Goal: Navigation & Orientation: Find specific page/section

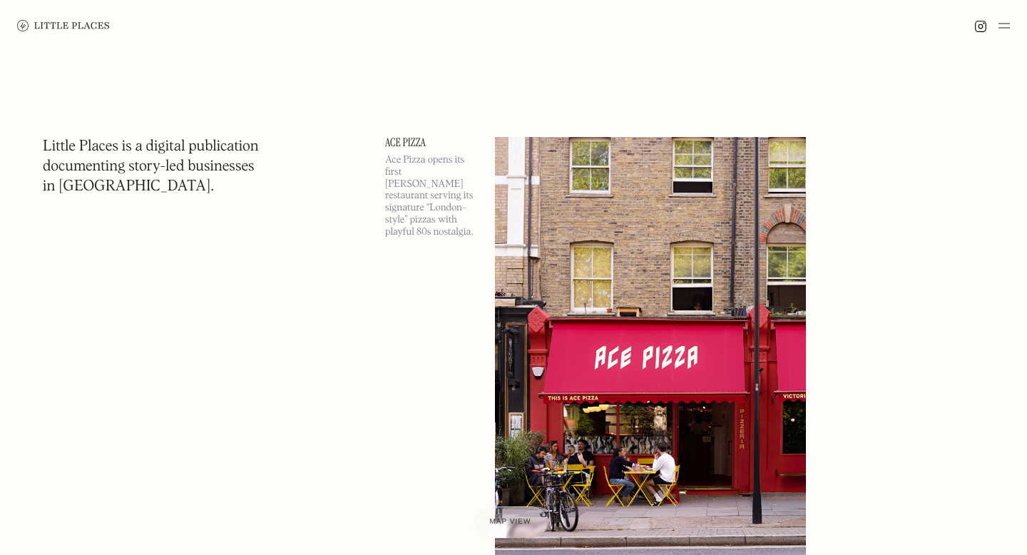
click at [1002, 25] on img at bounding box center [1004, 25] width 11 height 17
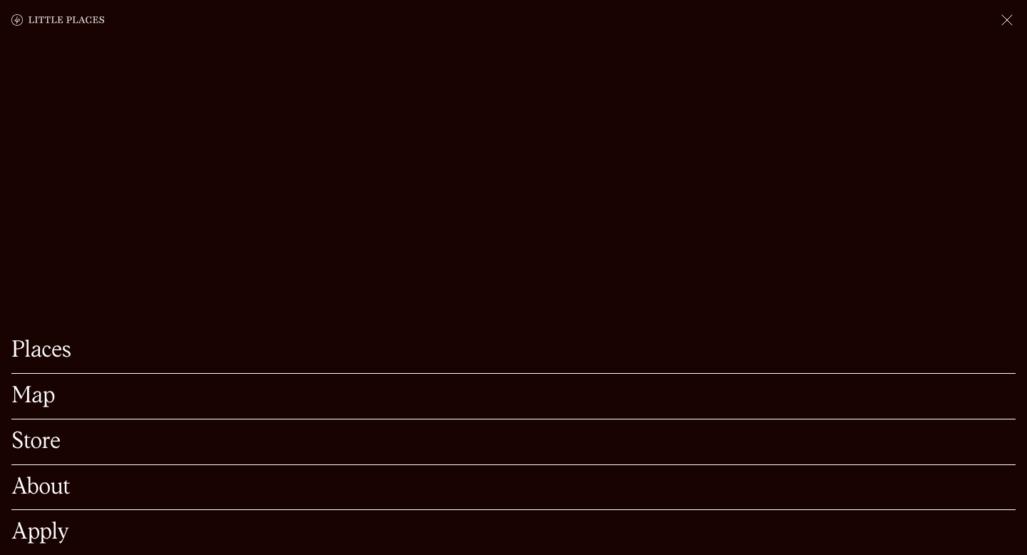
click at [36, 402] on link "Map" at bounding box center [513, 396] width 1004 height 22
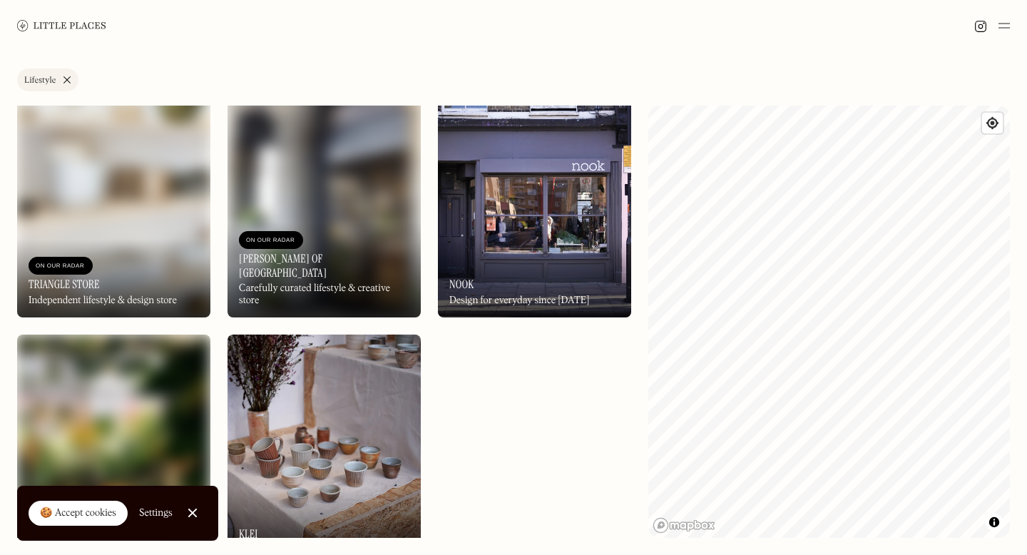
scroll to position [270, 0]
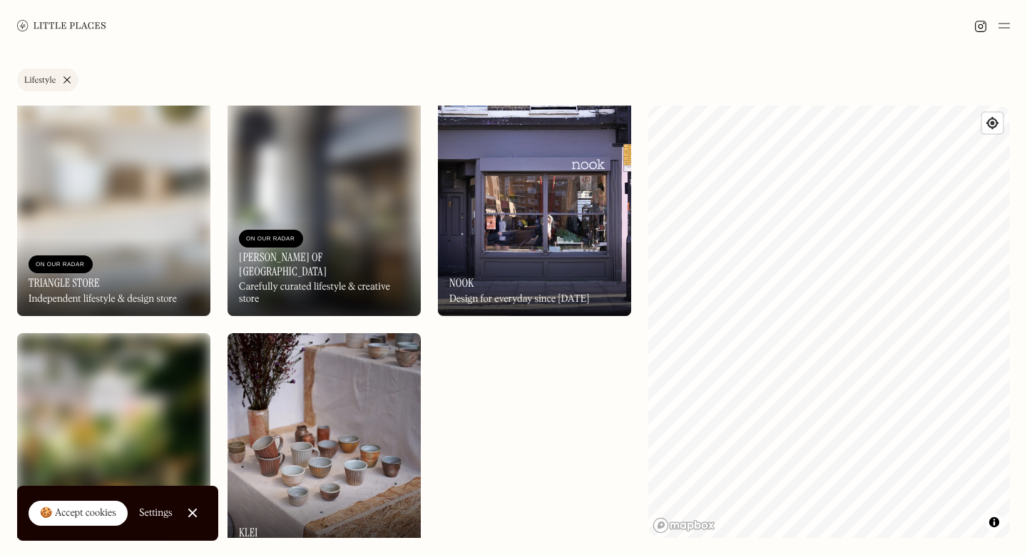
click at [556, 220] on img at bounding box center [534, 200] width 193 height 232
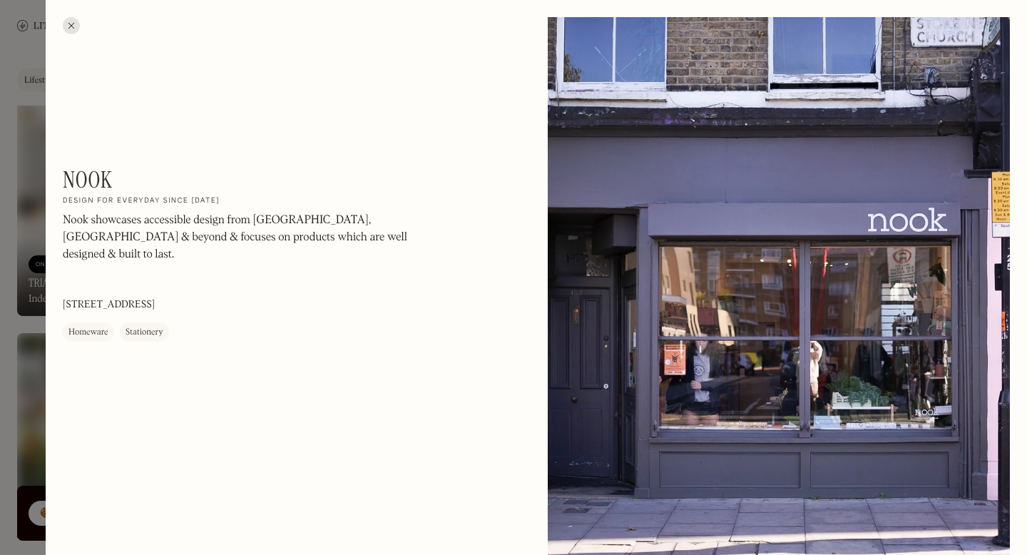
click at [0, 364] on div at bounding box center [513, 277] width 1027 height 555
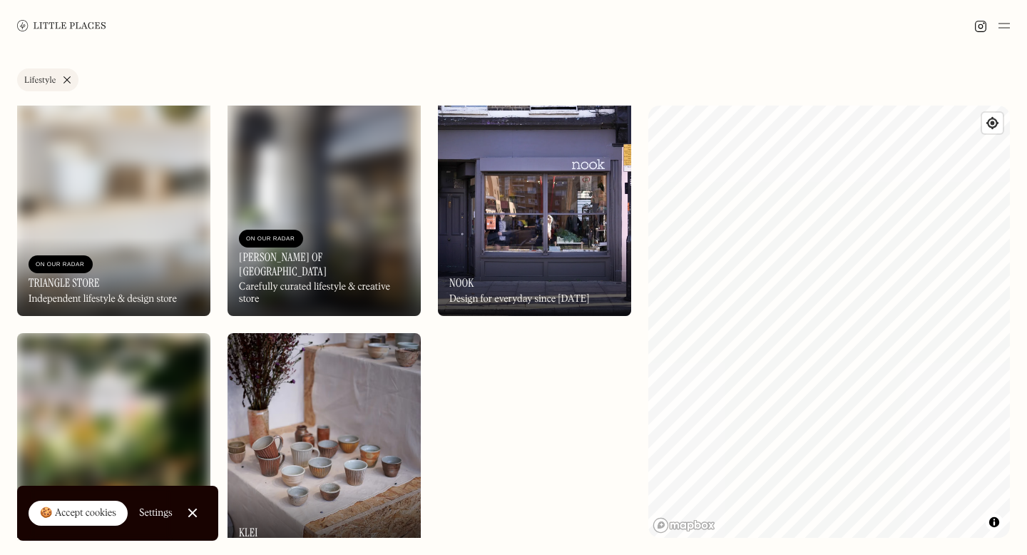
click at [111, 200] on img at bounding box center [113, 200] width 193 height 232
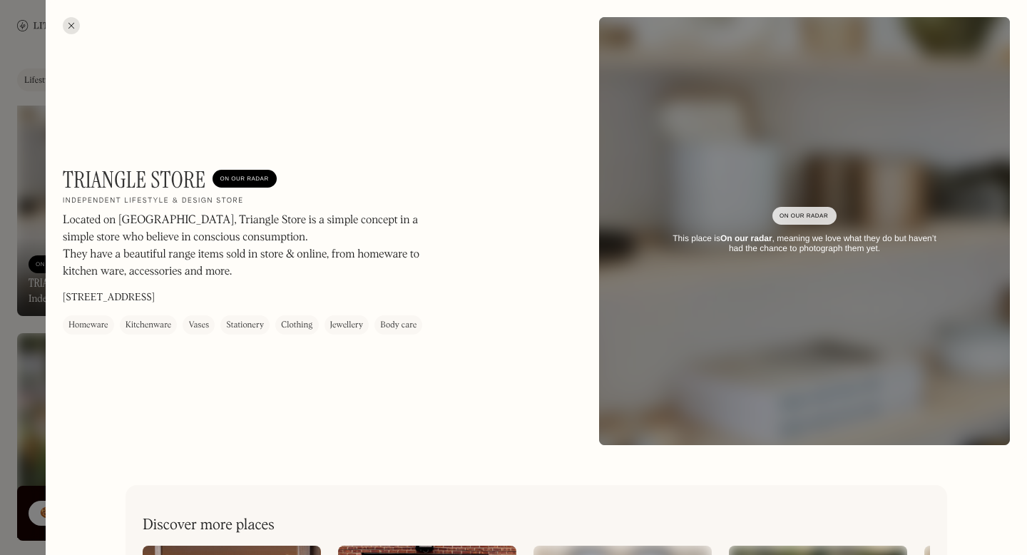
click at [12, 384] on div at bounding box center [513, 277] width 1027 height 555
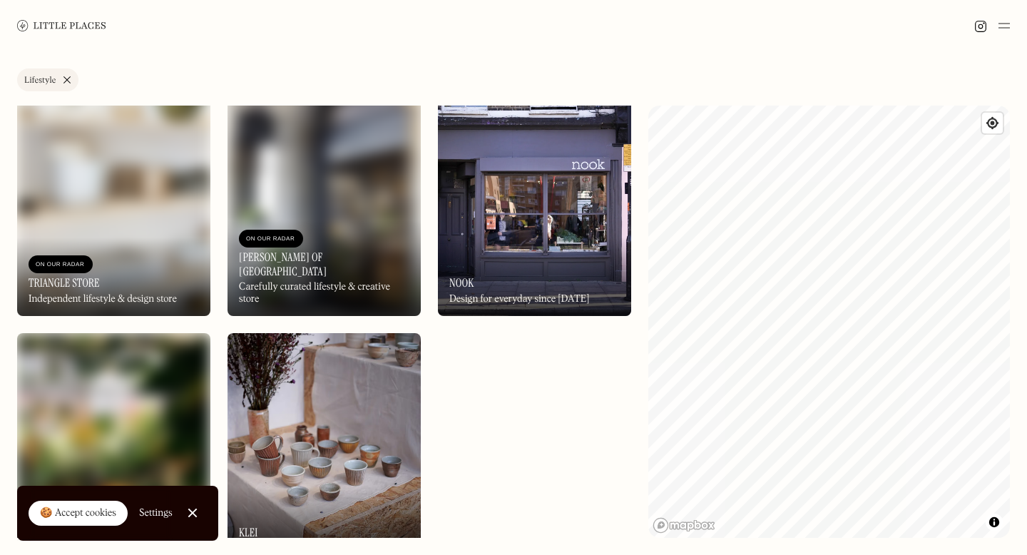
click at [94, 421] on img at bounding box center [113, 449] width 193 height 232
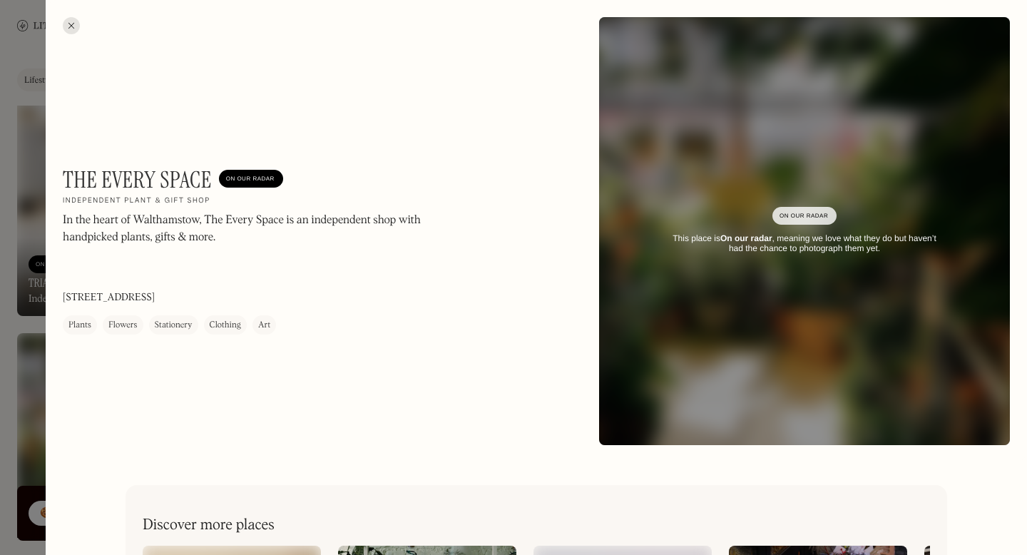
click at [9, 419] on div at bounding box center [513, 277] width 1027 height 555
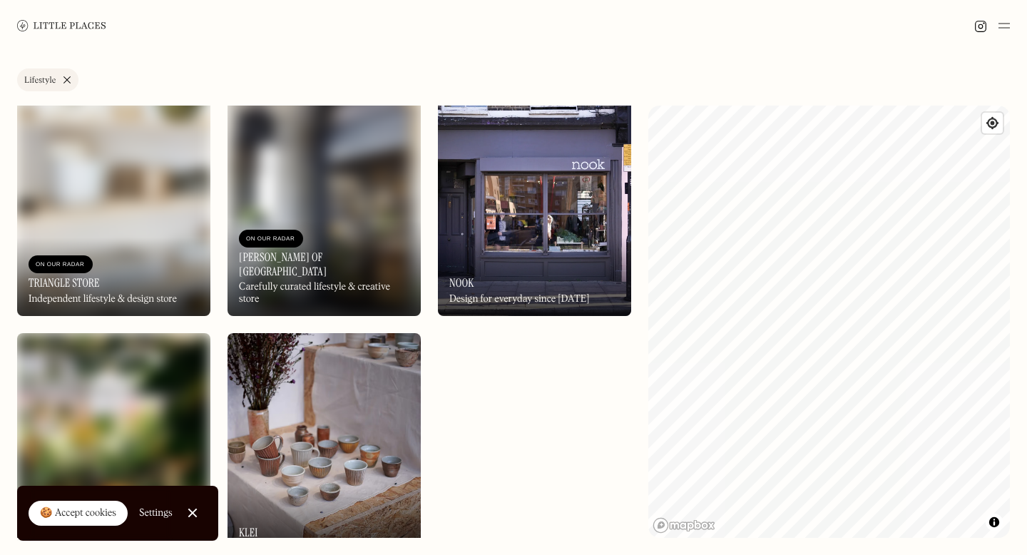
click at [280, 459] on img at bounding box center [324, 449] width 193 height 232
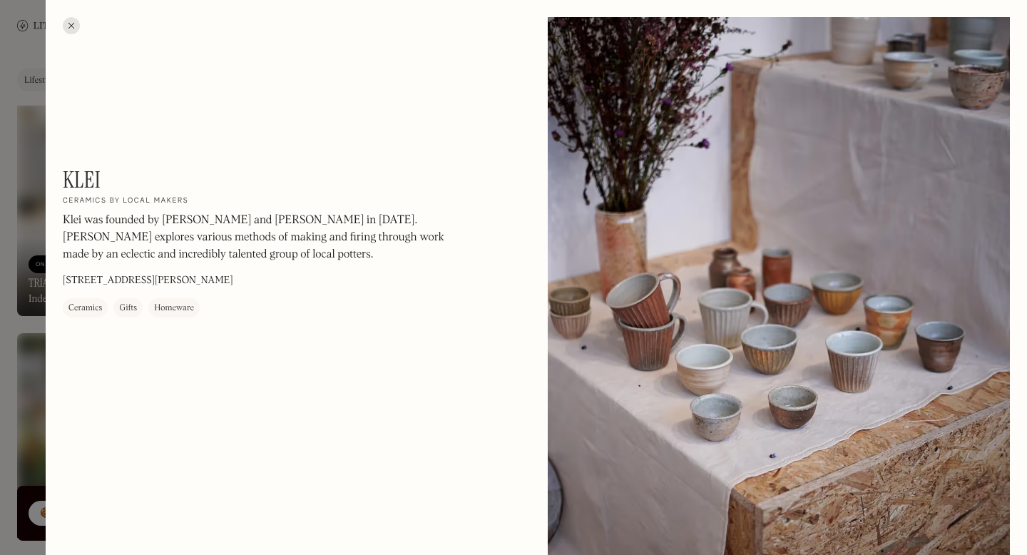
click at [14, 345] on div at bounding box center [513, 277] width 1027 height 555
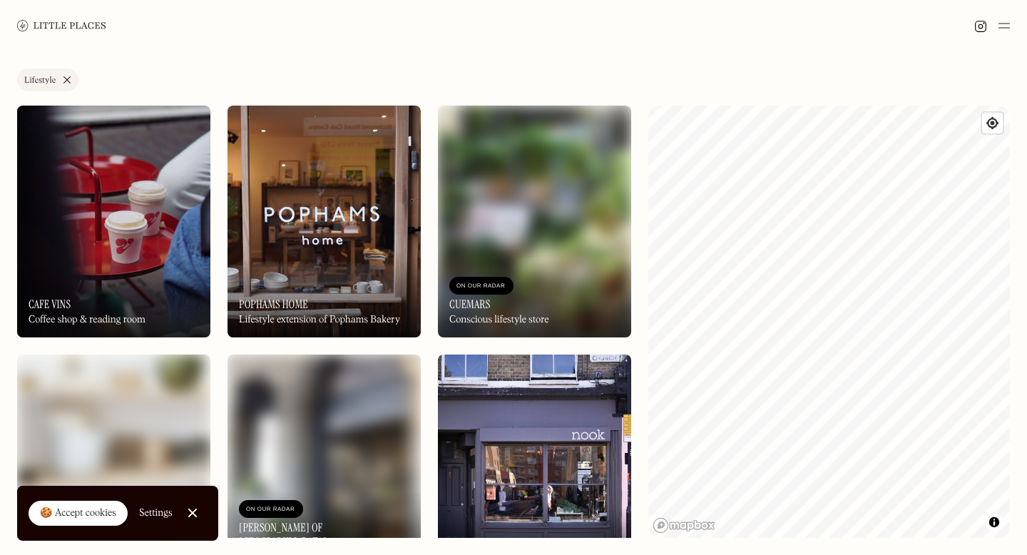
click at [66, 78] on link "Lifestyle" at bounding box center [47, 79] width 61 height 23
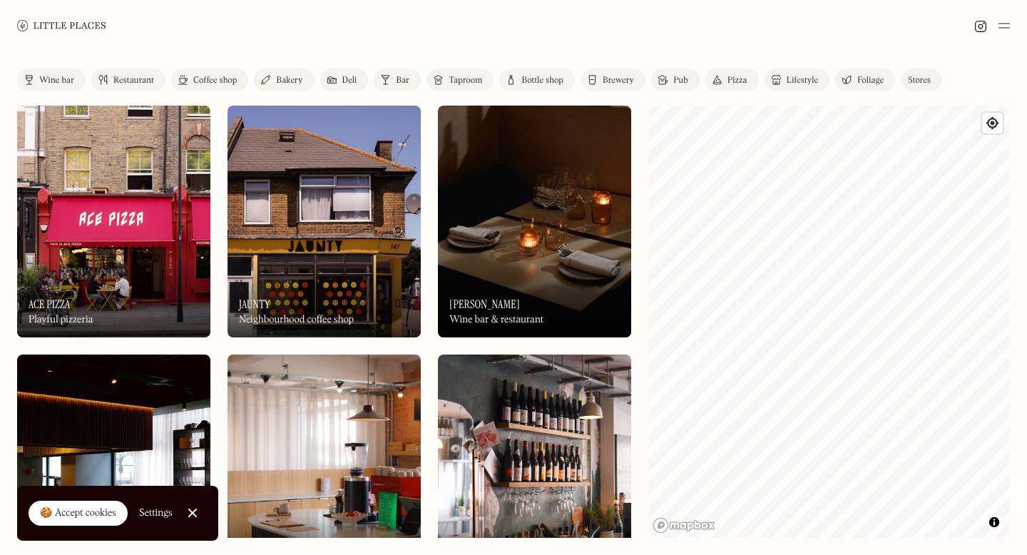
click at [192, 81] on link "Coffee shop" at bounding box center [209, 79] width 77 height 23
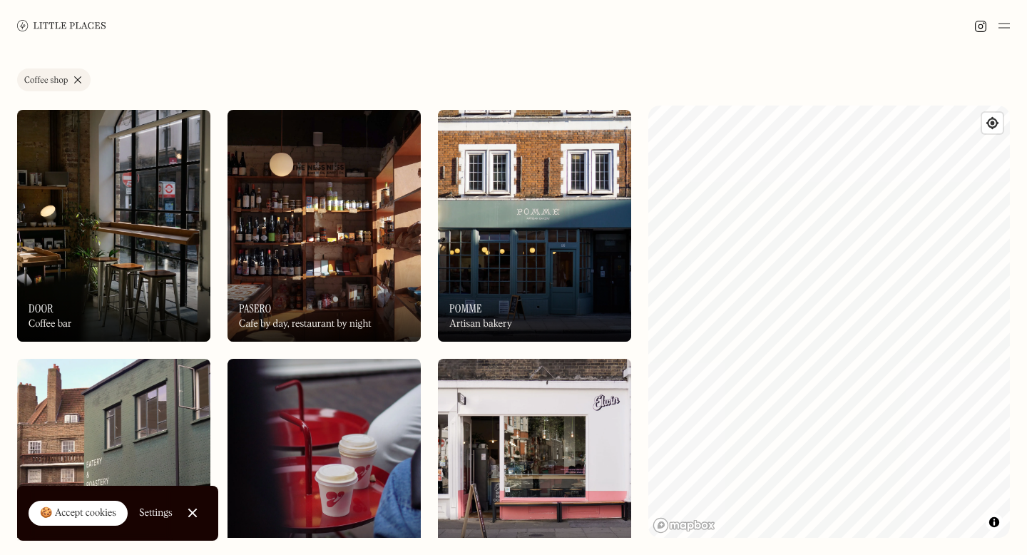
scroll to position [1029, 0]
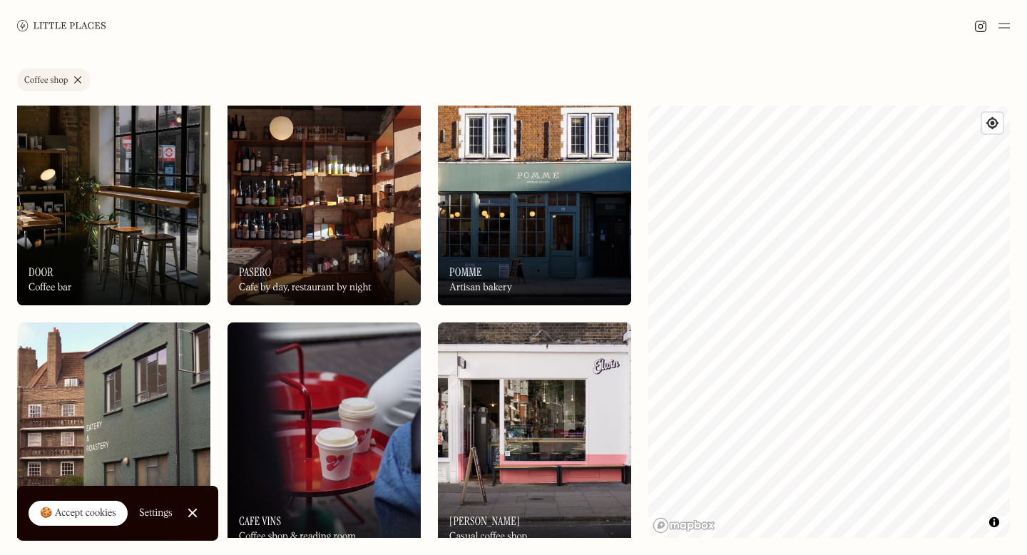
click at [136, 239] on div "On Our Radar Door Coffee bar" at bounding box center [113, 266] width 193 height 78
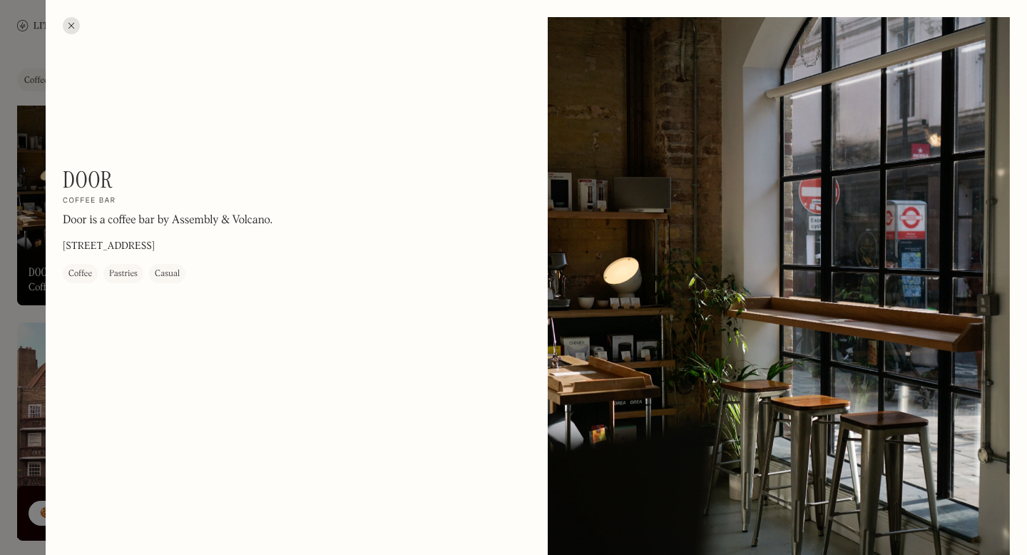
click at [71, 22] on div at bounding box center [71, 25] width 17 height 17
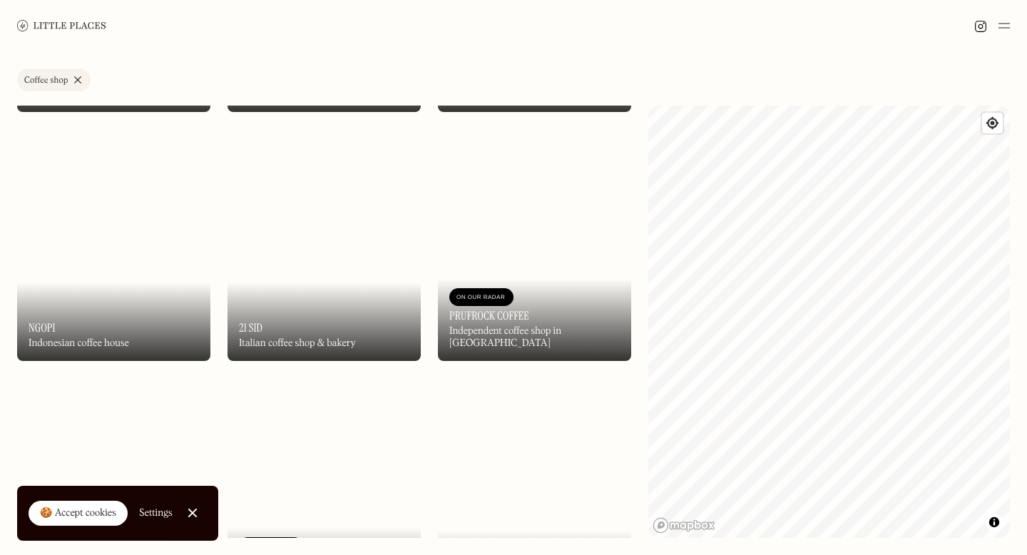
scroll to position [2219, 0]
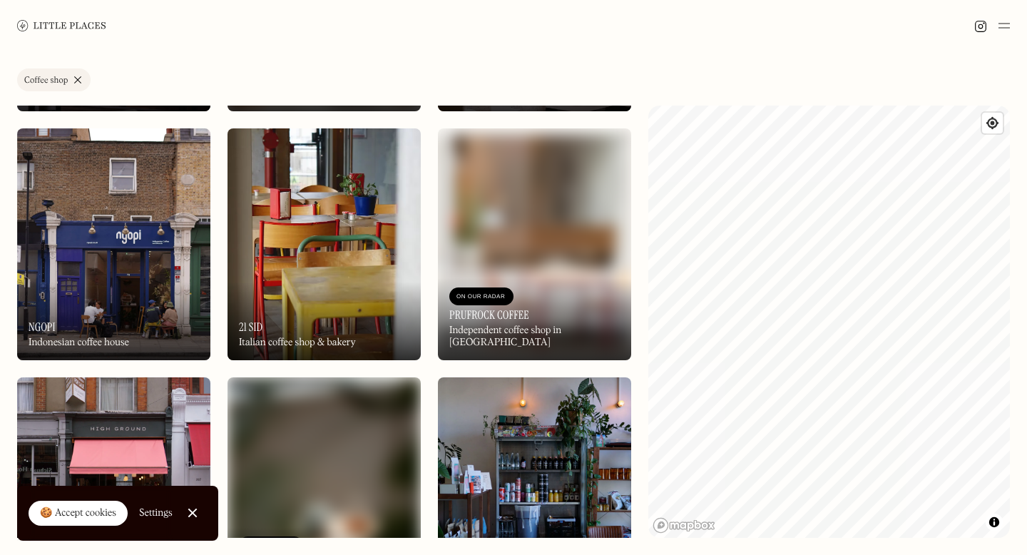
click at [320, 175] on img at bounding box center [324, 244] width 193 height 232
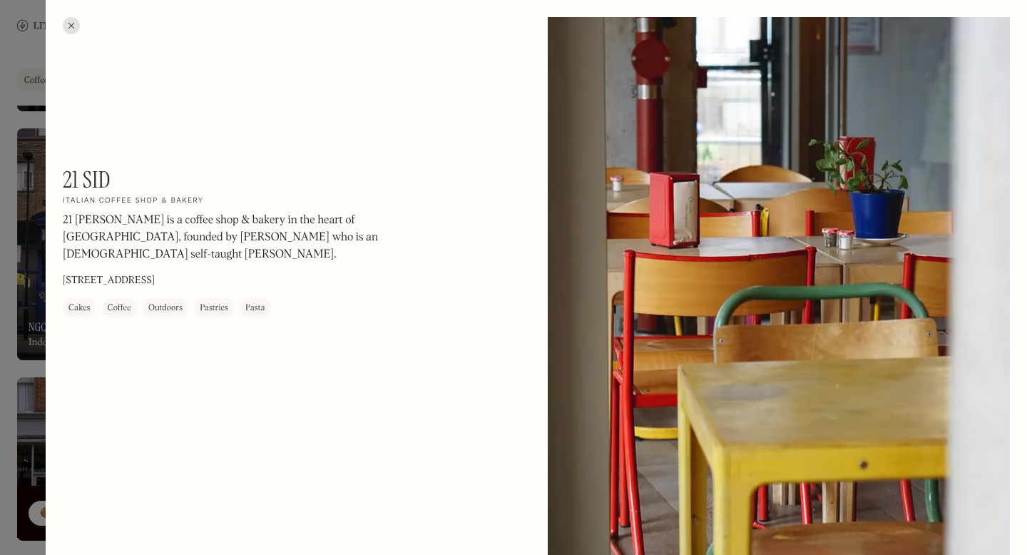
click at [68, 19] on div at bounding box center [71, 25] width 17 height 17
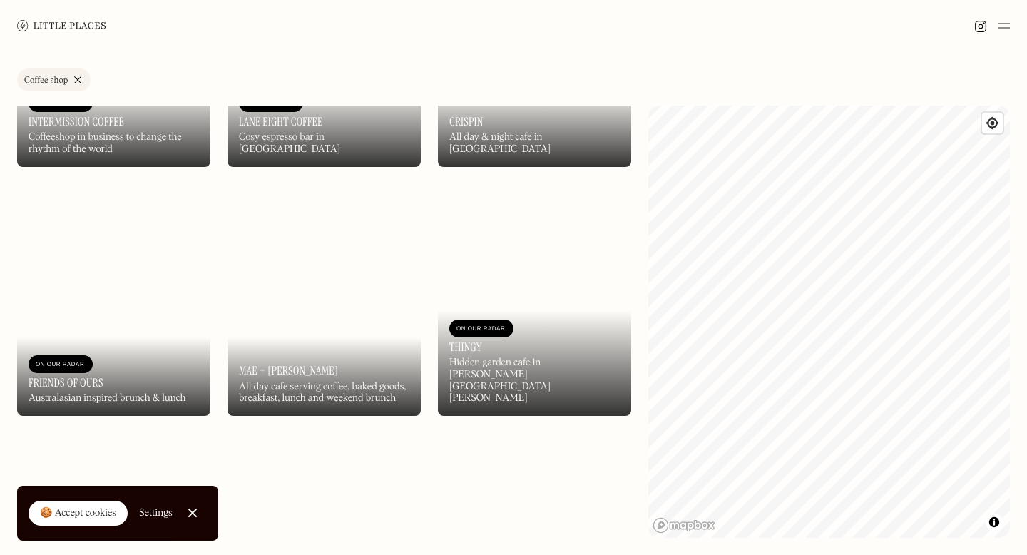
scroll to position [4294, 0]
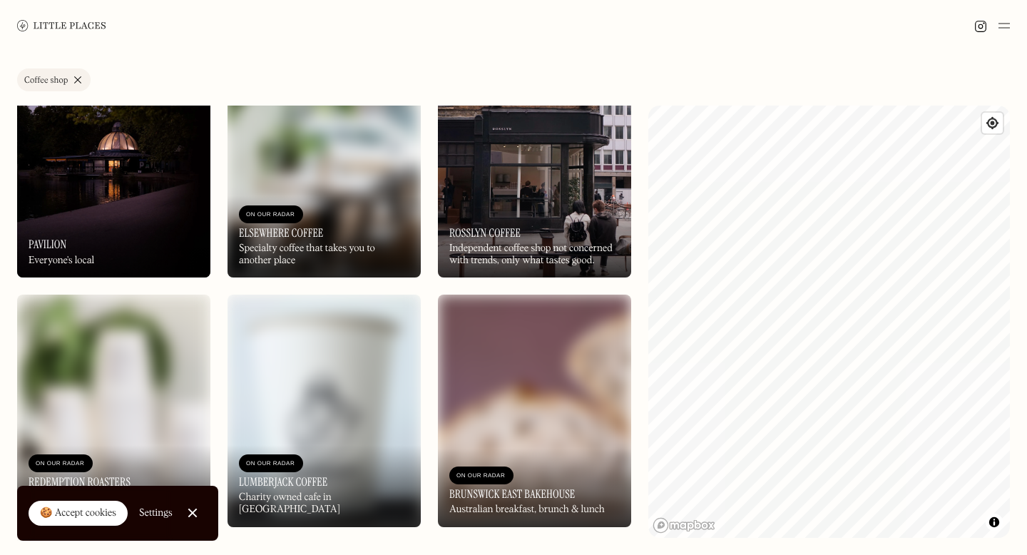
click at [195, 516] on link "Close Cookie Popup" at bounding box center [192, 513] width 29 height 29
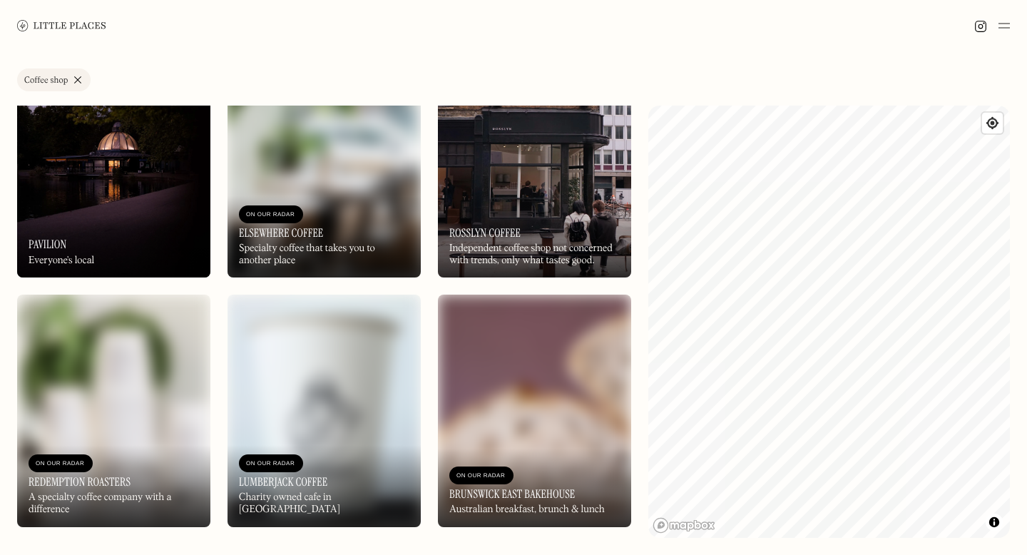
click at [337, 399] on img at bounding box center [324, 411] width 193 height 232
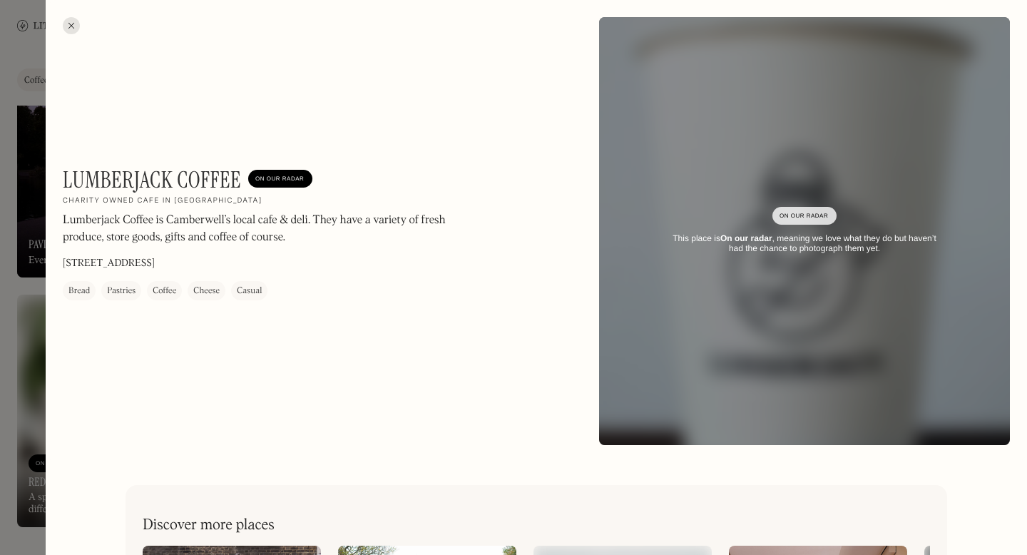
click at [71, 21] on div at bounding box center [71, 25] width 17 height 17
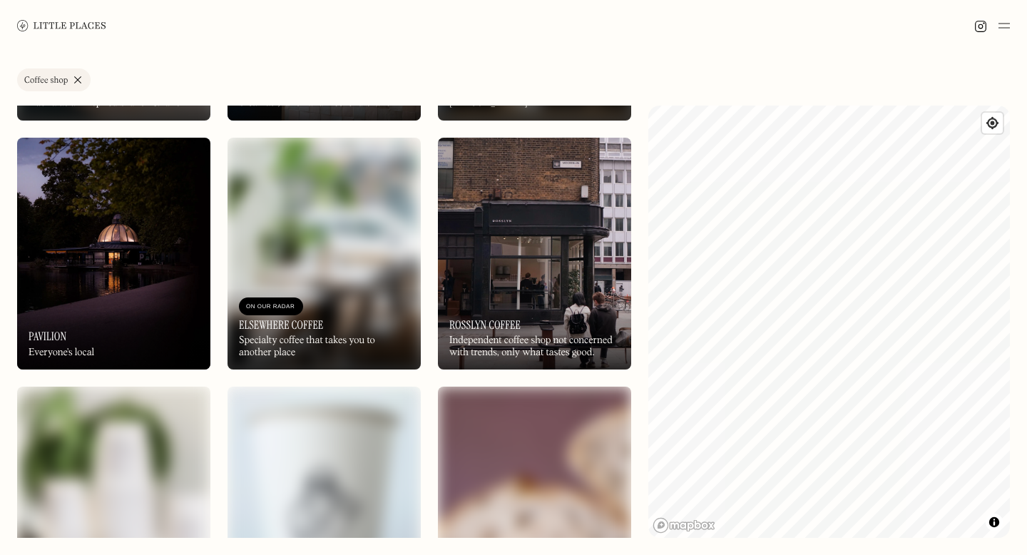
scroll to position [4198, 0]
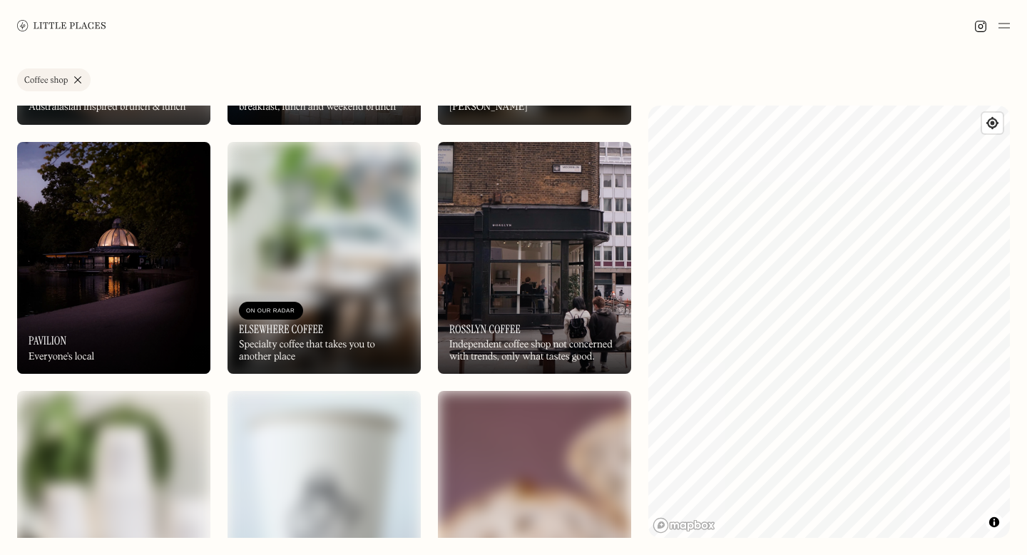
click at [311, 212] on img at bounding box center [324, 258] width 193 height 232
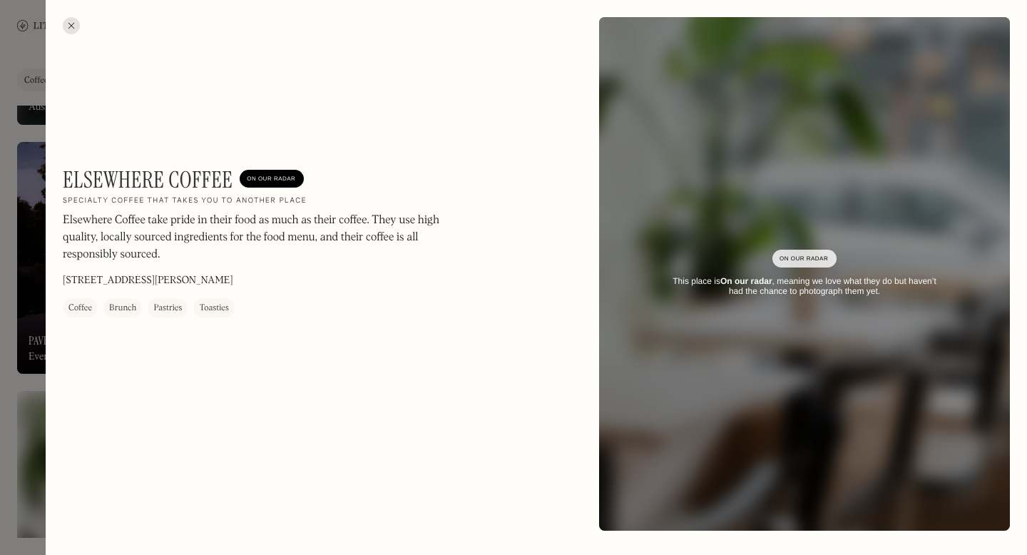
click at [68, 24] on div at bounding box center [71, 25] width 17 height 17
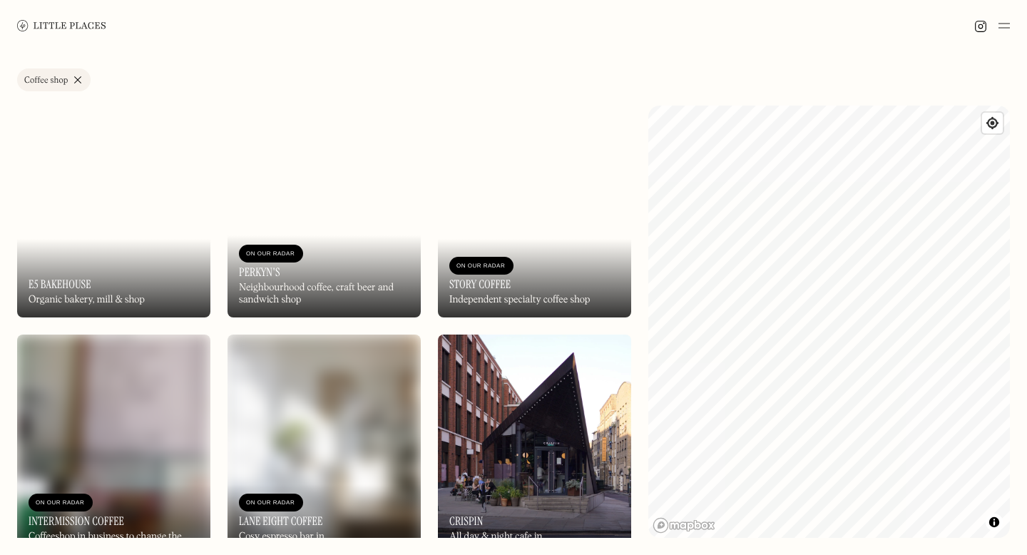
scroll to position [3500, 0]
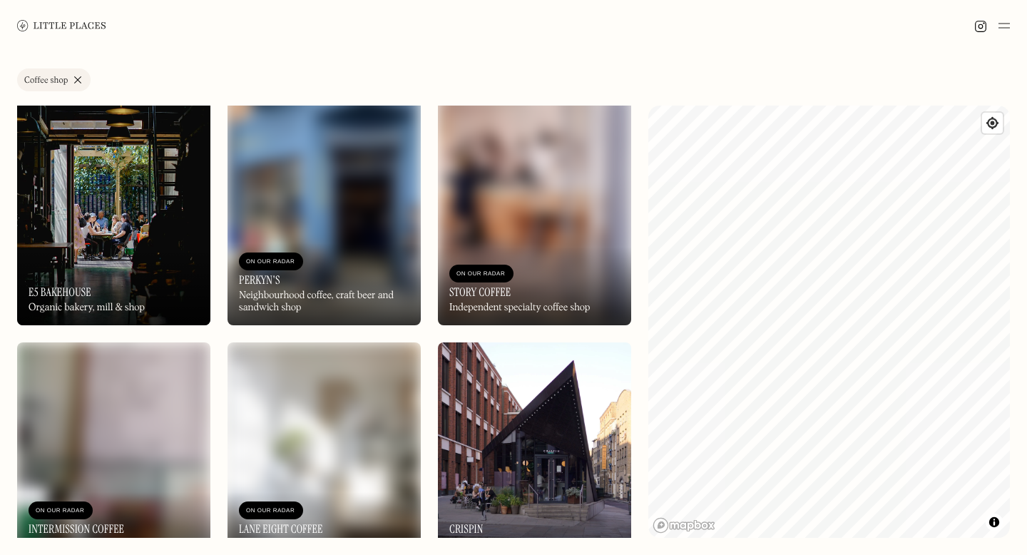
click at [554, 164] on img at bounding box center [534, 209] width 193 height 232
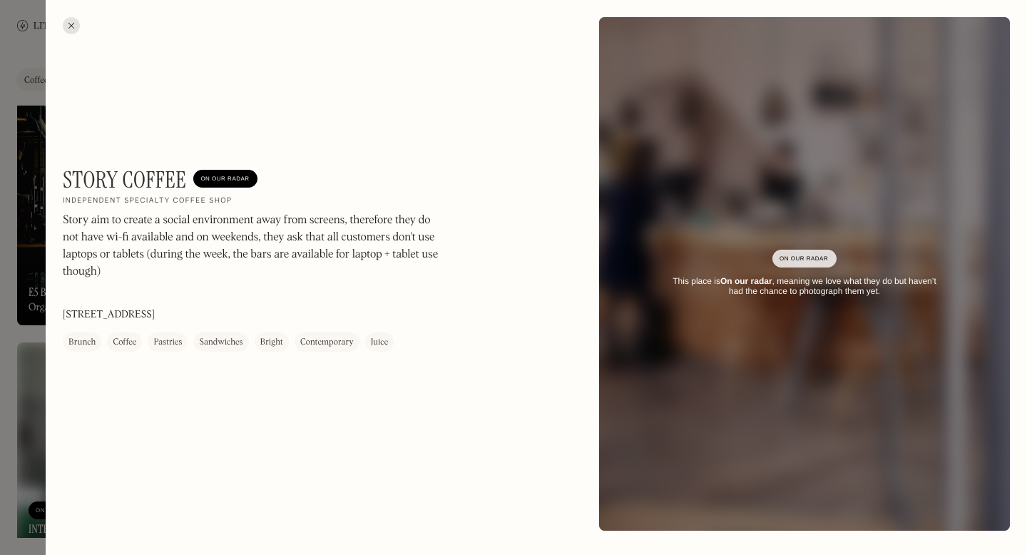
click at [72, 19] on div at bounding box center [71, 25] width 17 height 17
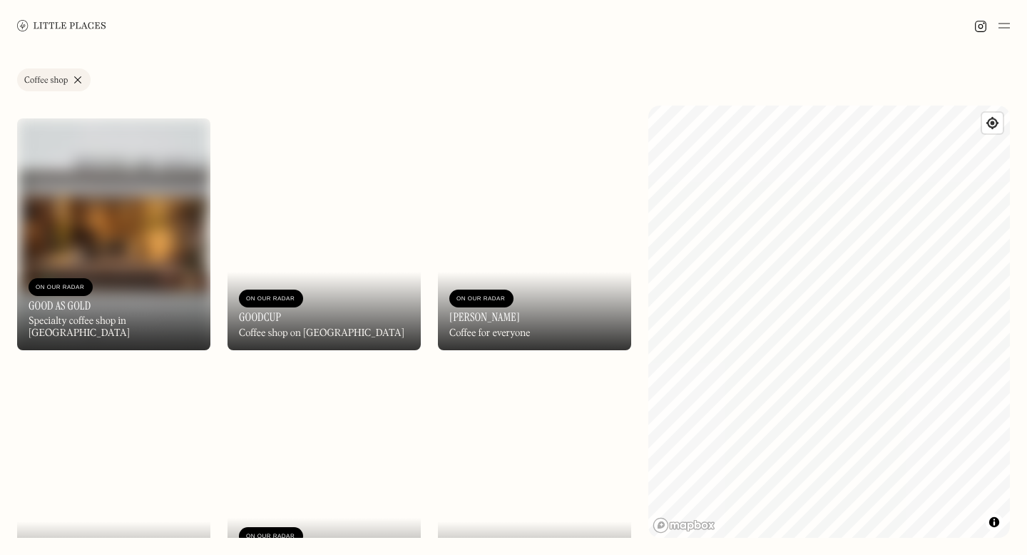
scroll to position [2959, 0]
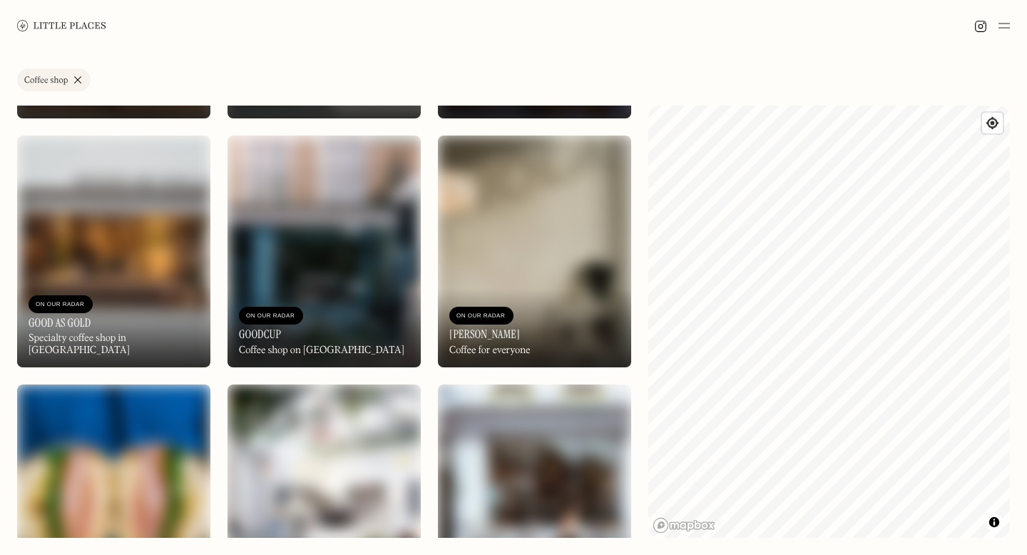
click at [445, 210] on img at bounding box center [534, 252] width 193 height 232
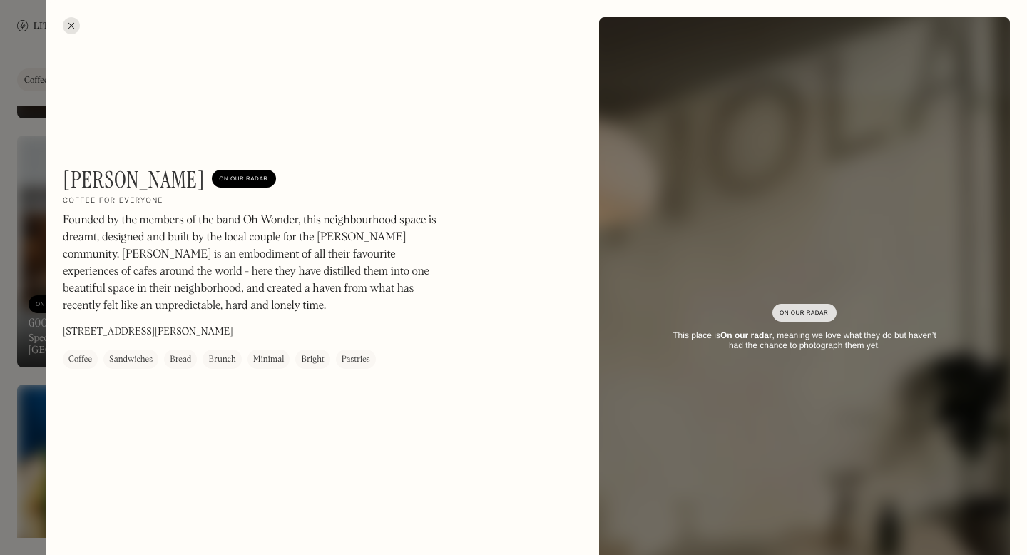
click at [74, 24] on div at bounding box center [71, 25] width 17 height 17
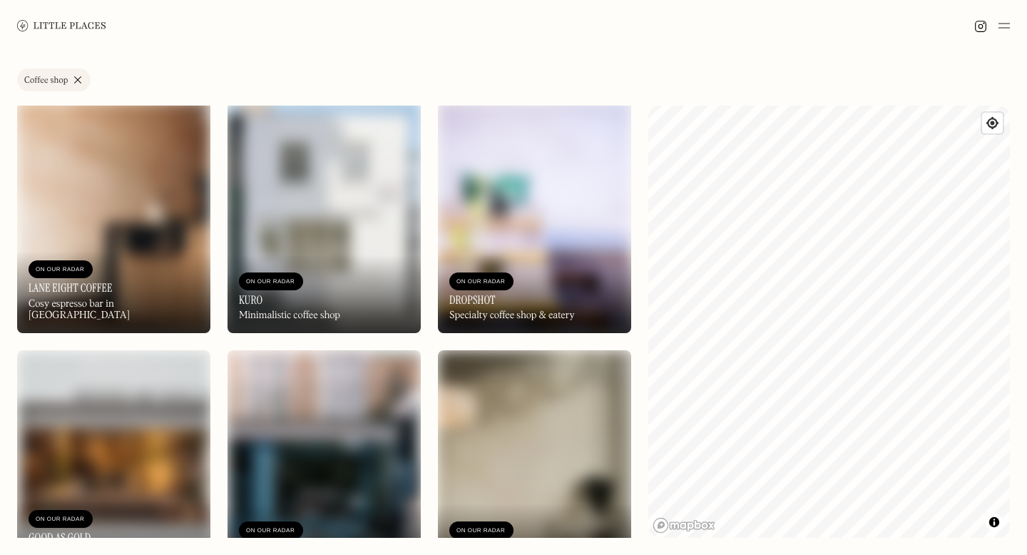
scroll to position [2734, 0]
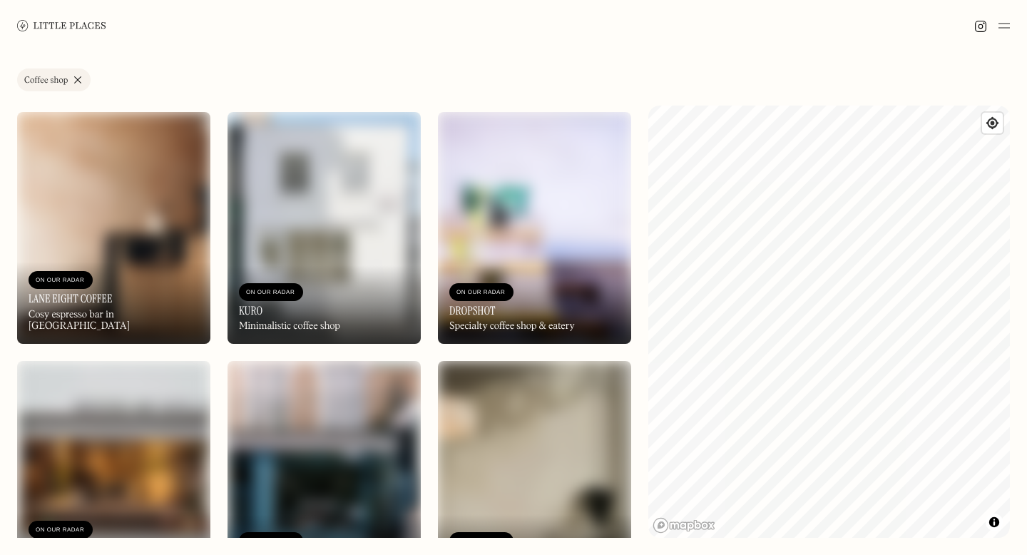
click at [467, 221] on img at bounding box center [534, 228] width 193 height 232
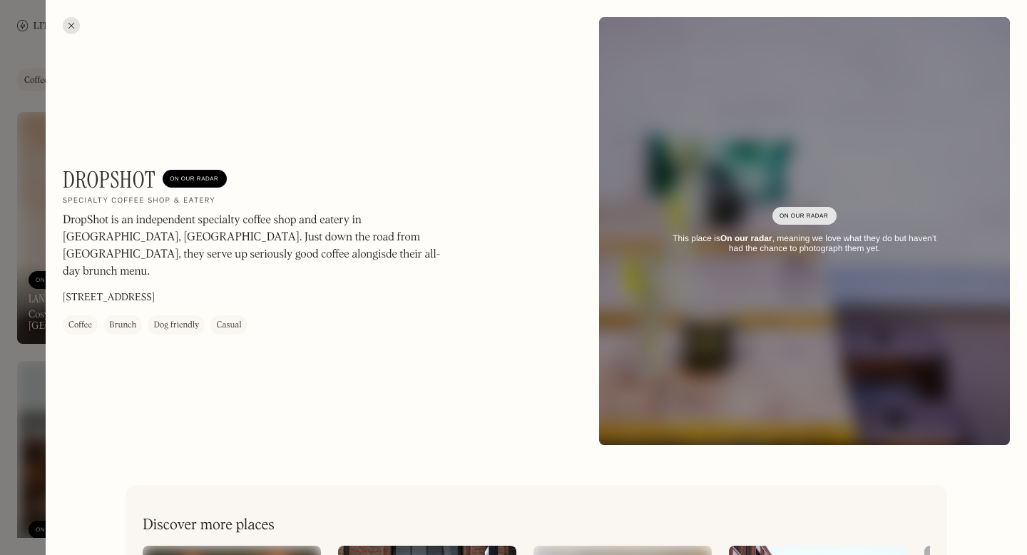
click at [78, 26] on div at bounding box center [71, 25] width 17 height 17
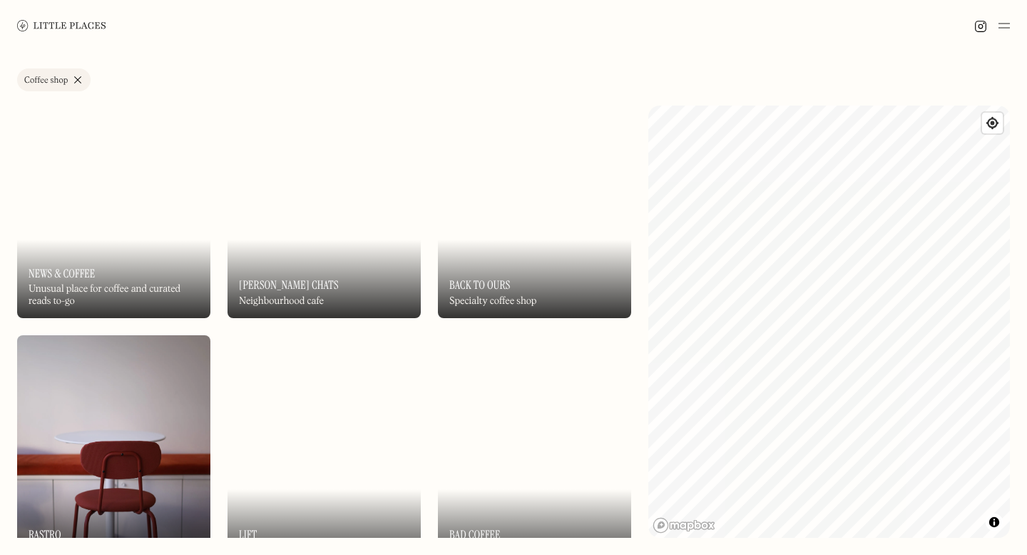
scroll to position [1485, 0]
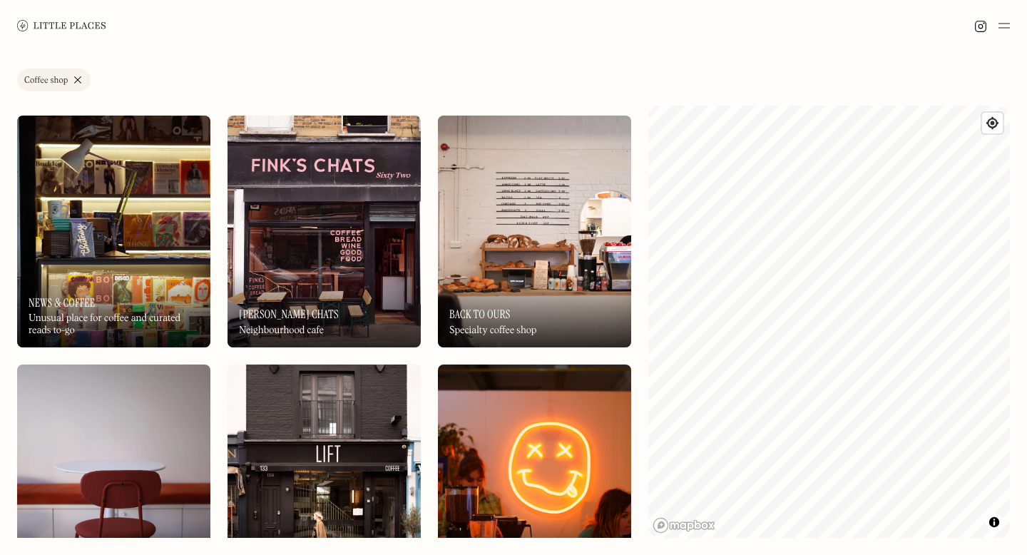
click at [318, 178] on img at bounding box center [324, 232] width 193 height 232
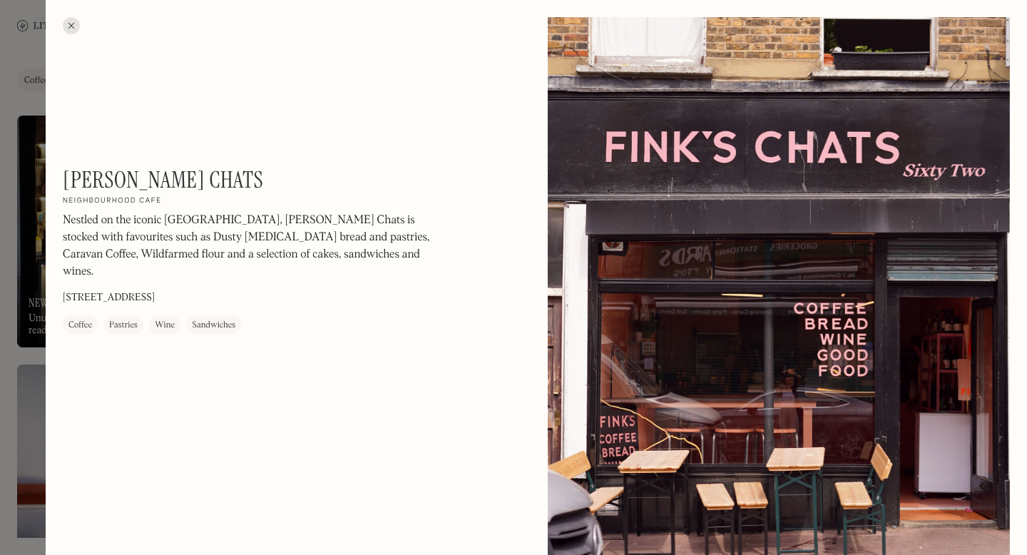
click at [75, 23] on div at bounding box center [71, 25] width 17 height 17
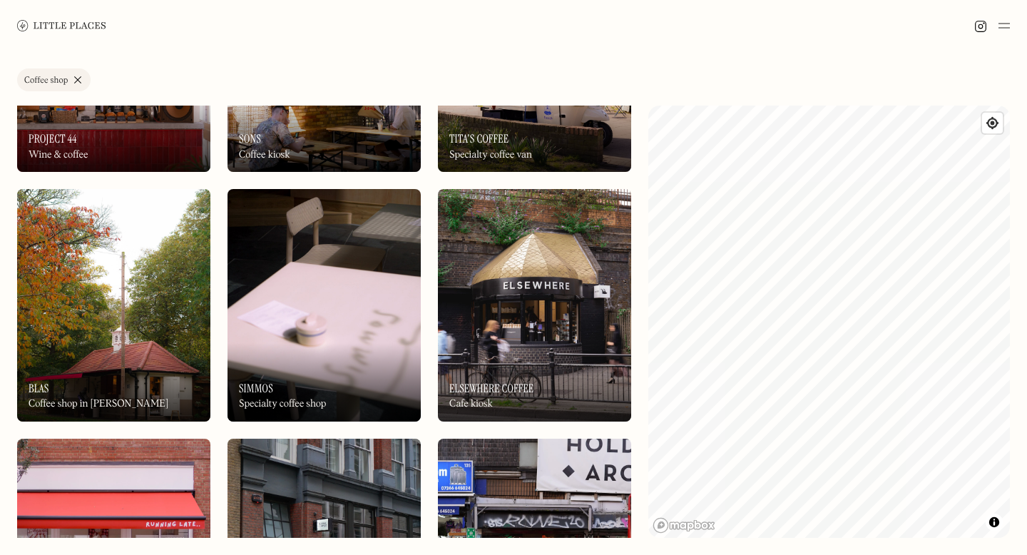
scroll to position [412, 0]
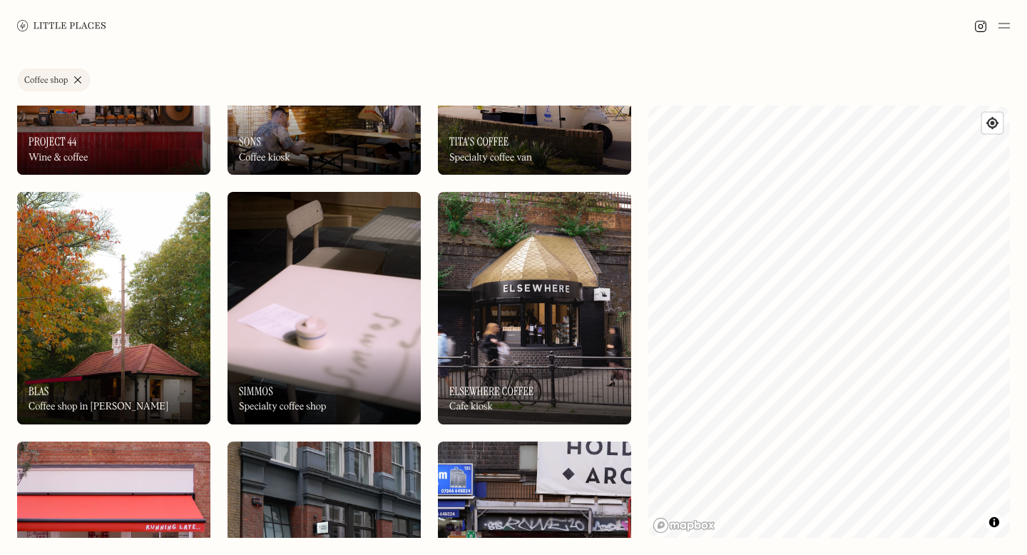
click at [268, 281] on img at bounding box center [324, 308] width 193 height 232
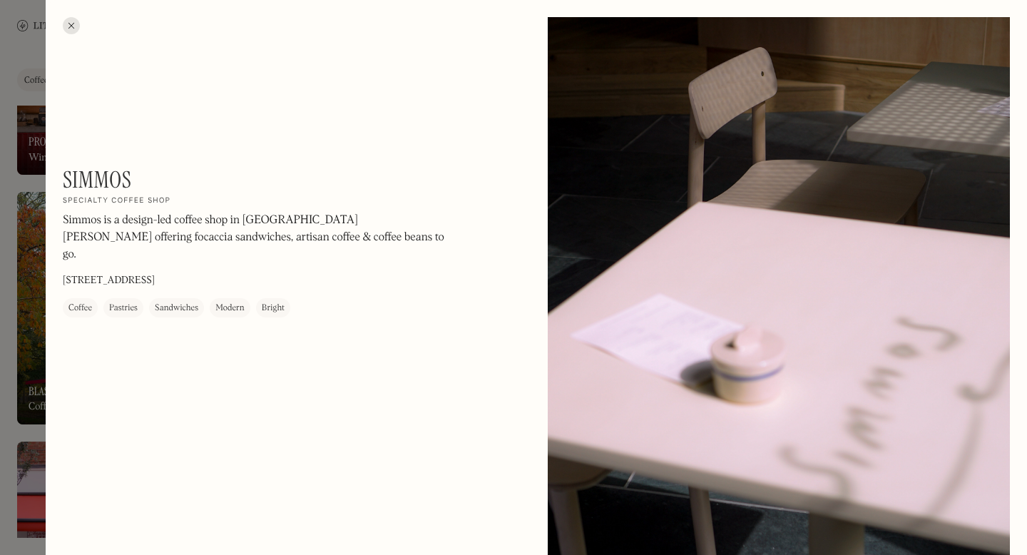
click at [73, 29] on div at bounding box center [71, 25] width 17 height 17
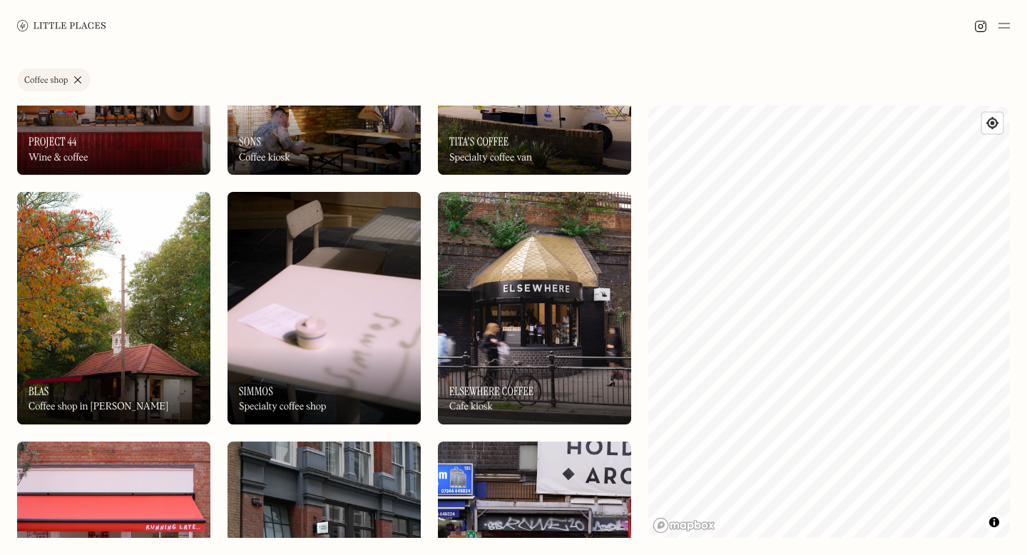
click at [71, 25] on img at bounding box center [61, 25] width 89 height 11
